Goal: Navigation & Orientation: Find specific page/section

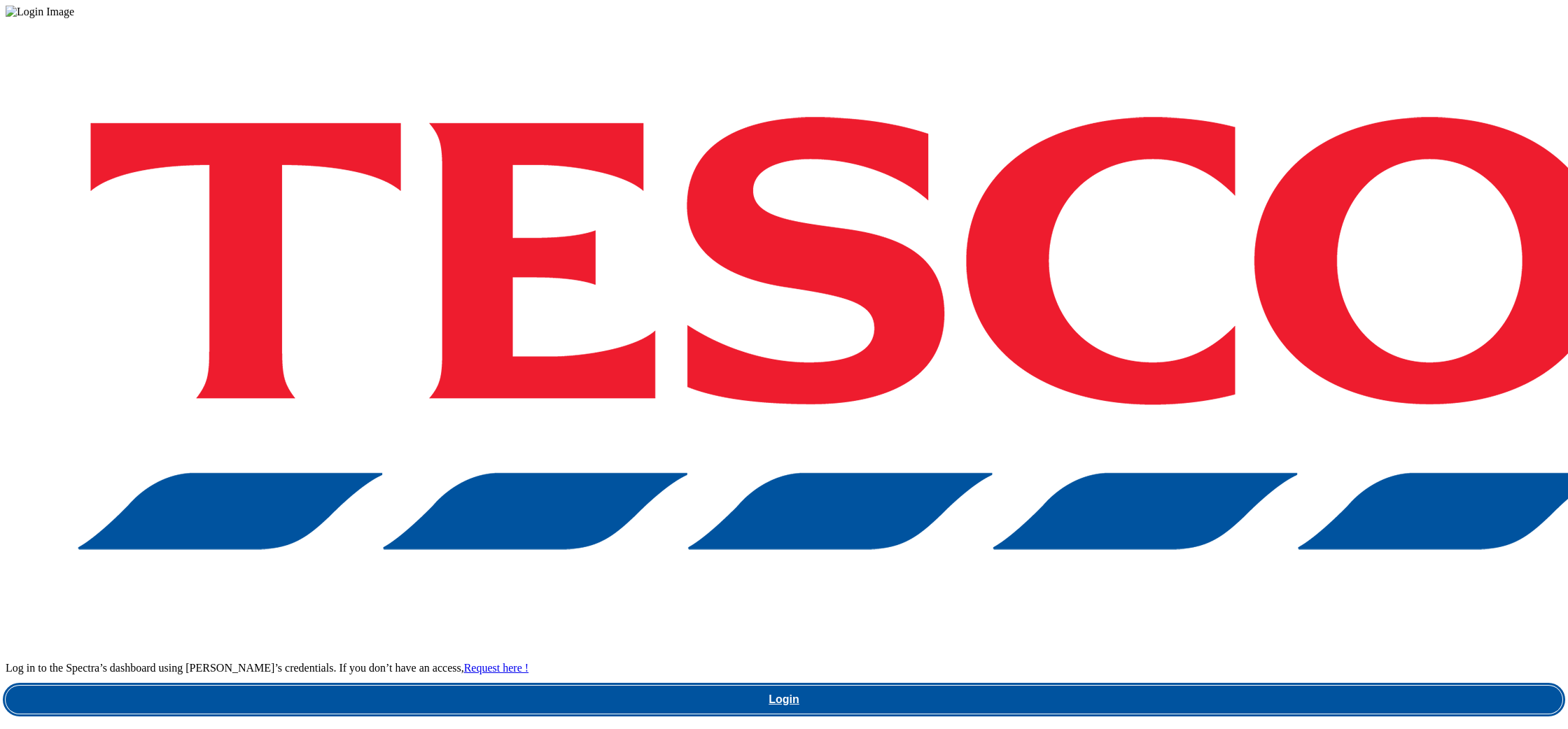
click at [1223, 685] on link "Login" at bounding box center [784, 699] width 1557 height 28
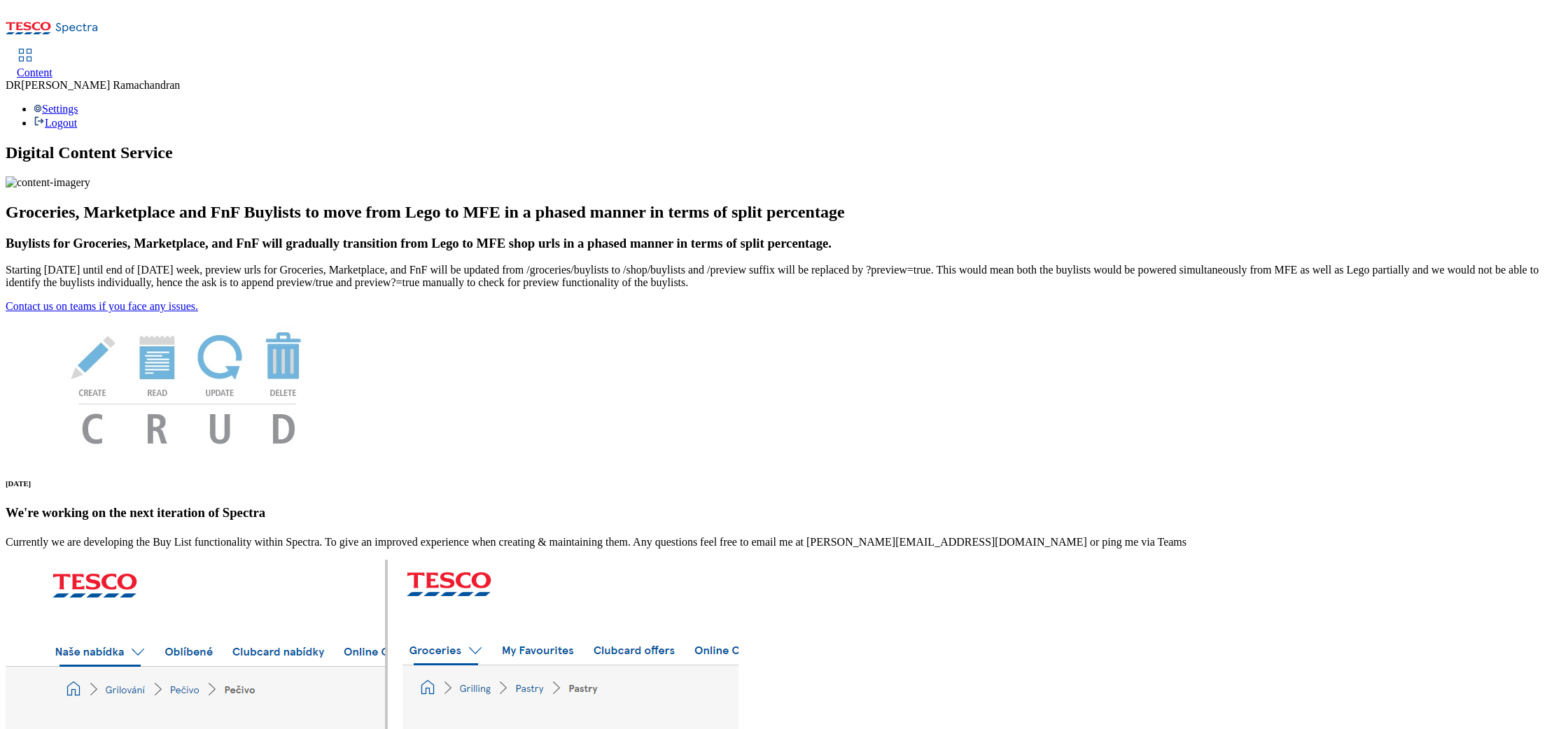
click at [33, 47] on icon at bounding box center [26, 55] width 17 height 17
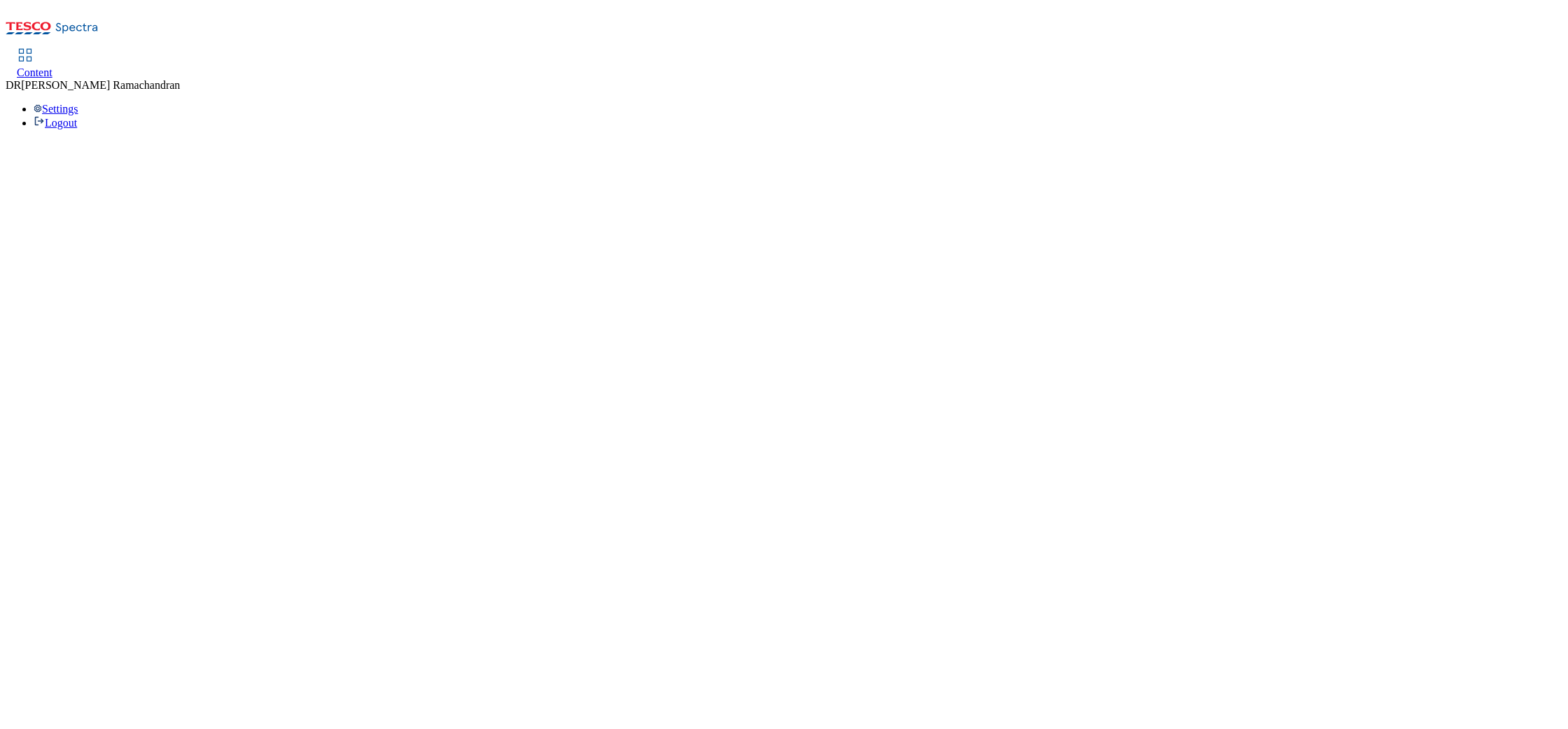
click at [78, 22] on icon at bounding box center [52, 32] width 93 height 29
